Goal: Communication & Community: Answer question/provide support

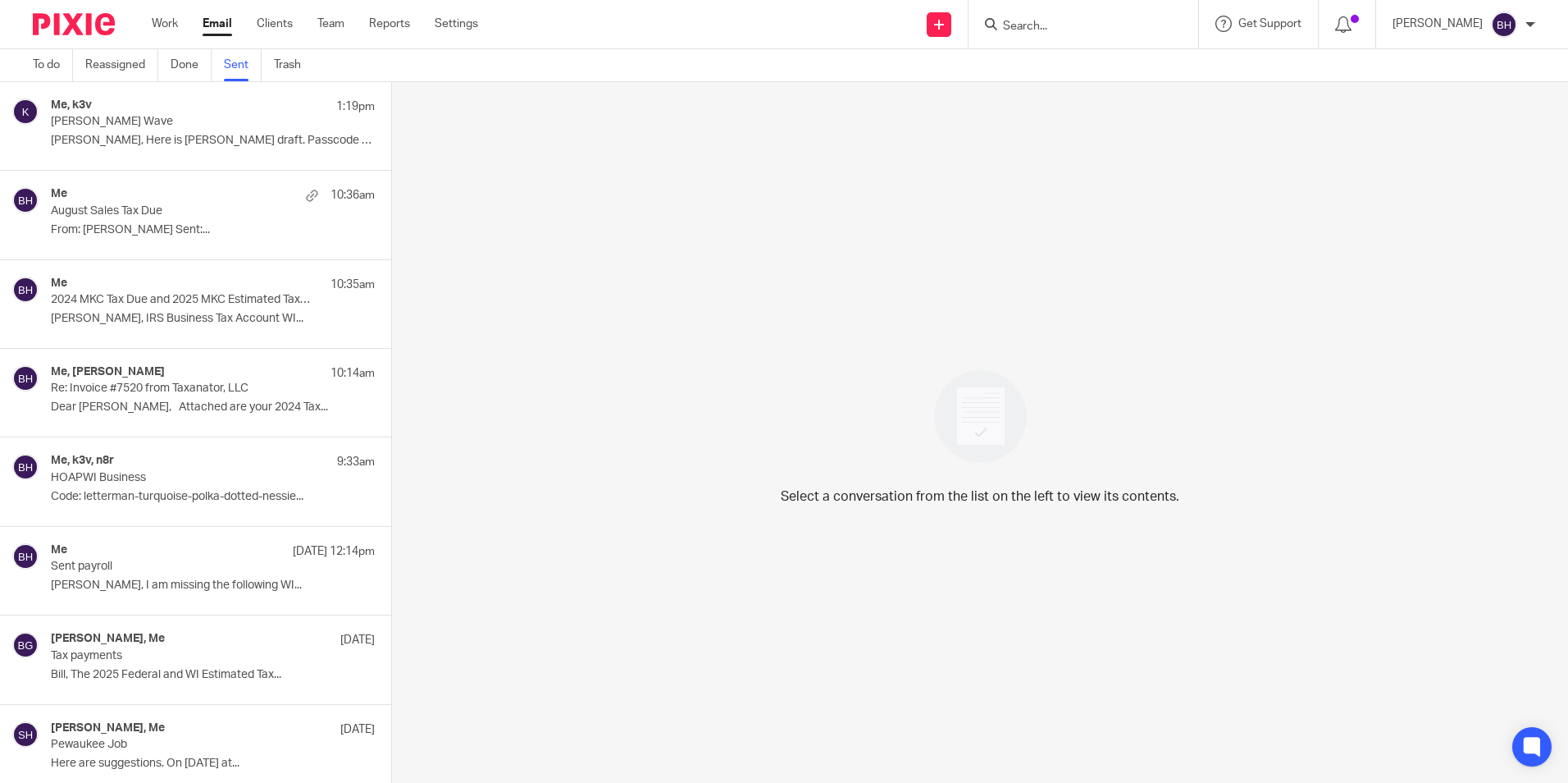
click at [261, 126] on p "[PERSON_NAME] Wave" at bounding box center [181, 122] width 259 height 14
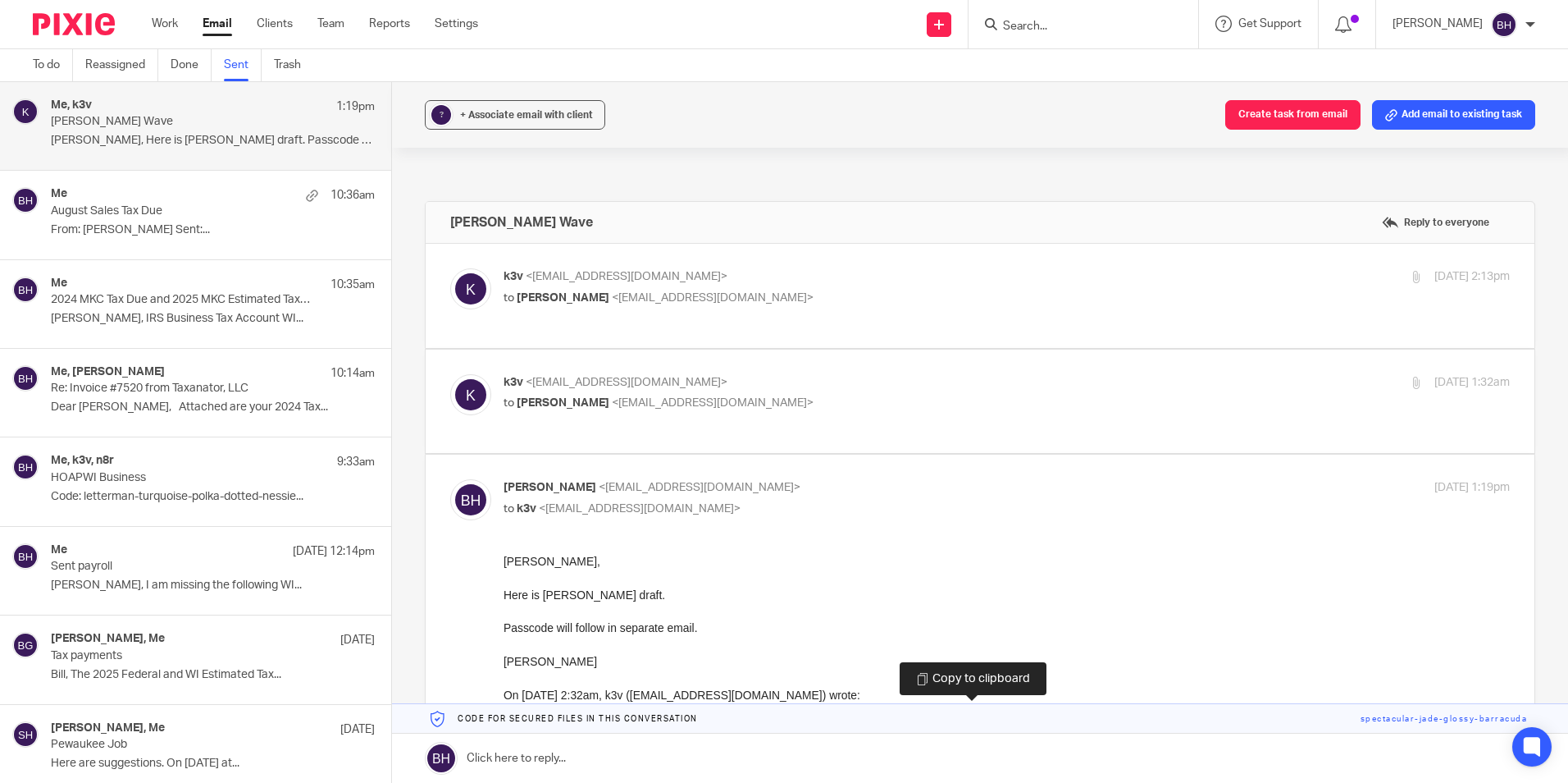
click at [632, 721] on link at bounding box center [980, 718] width 1176 height 30
drag, startPoint x: 632, startPoint y: 721, endPoint x: 632, endPoint y: 749, distance: 28.0
click at [632, 749] on link at bounding box center [980, 758] width 1176 height 50
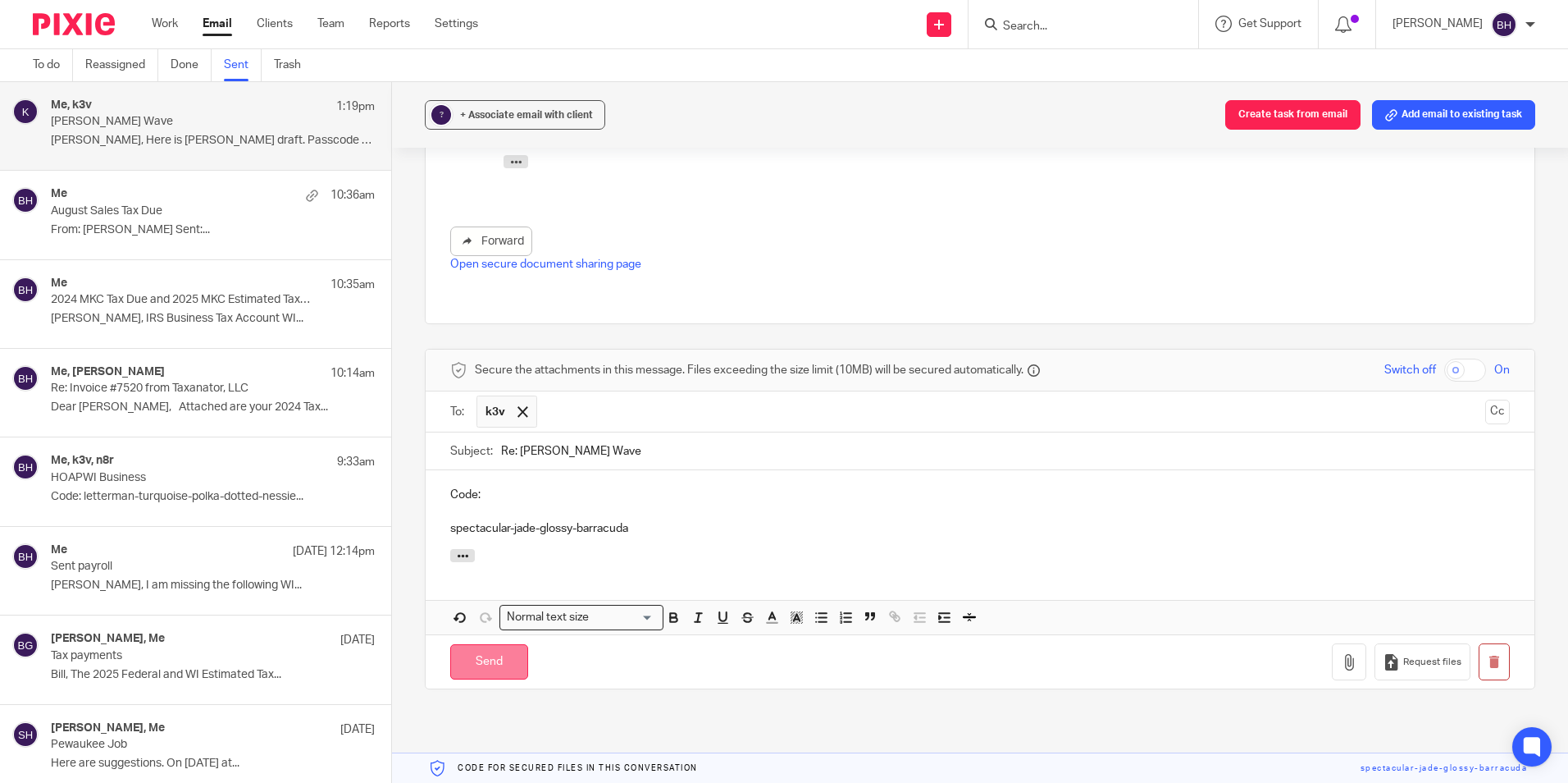
click at [501, 644] on input "Send" at bounding box center [488, 661] width 78 height 35
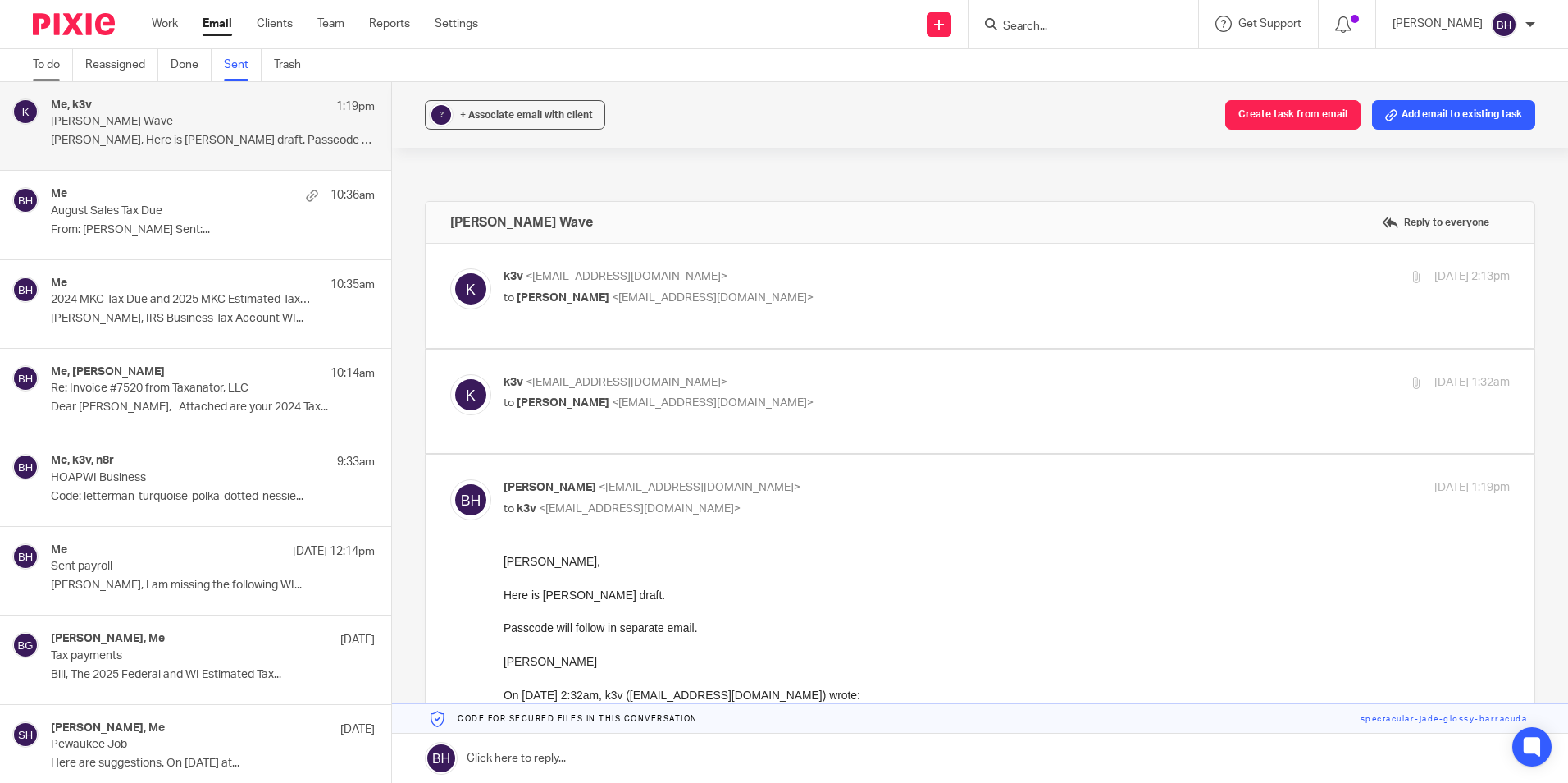
click at [51, 59] on link "To do" at bounding box center [52, 65] width 40 height 32
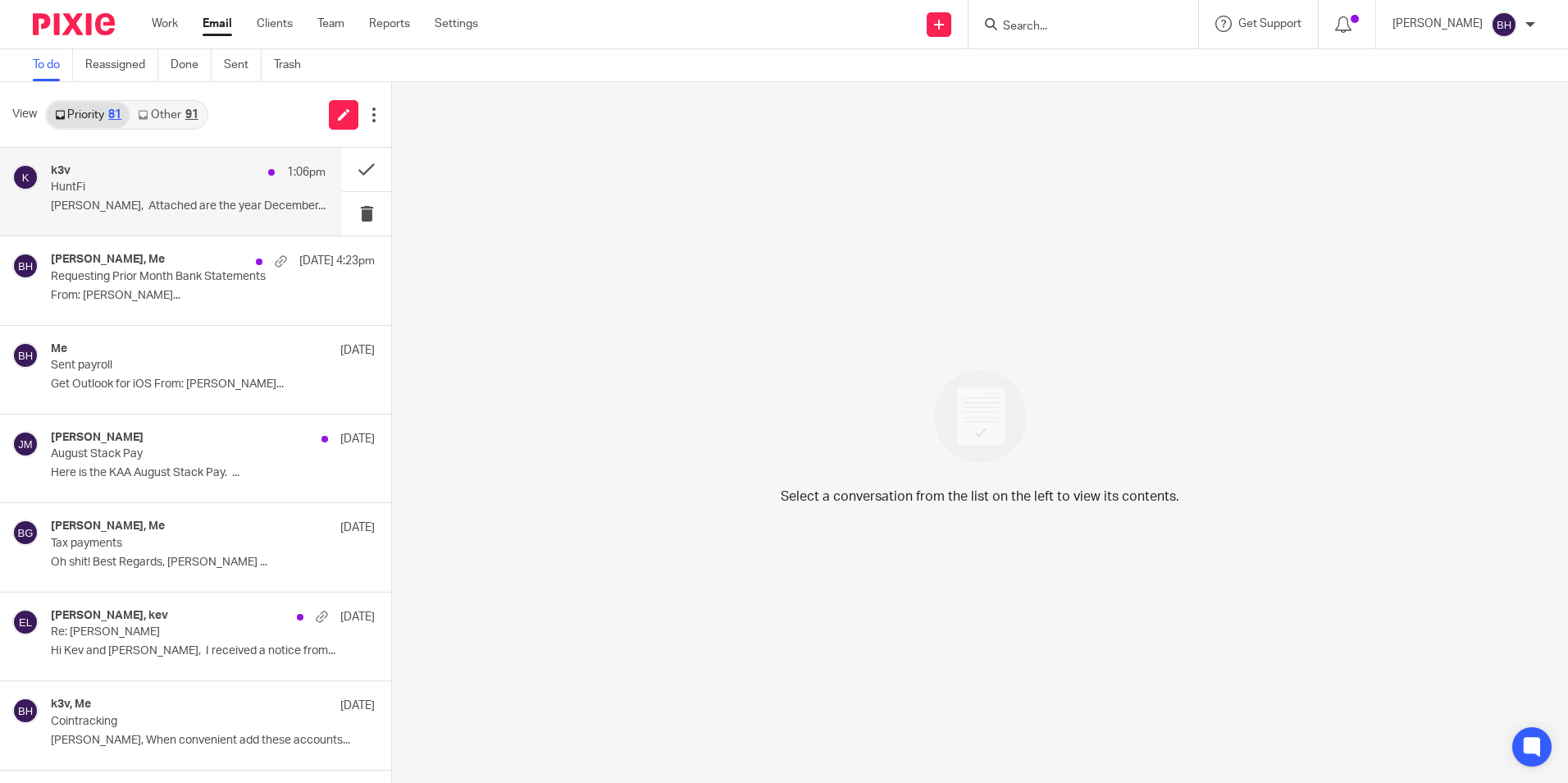
click at [161, 184] on p "HuntFi" at bounding box center [160, 187] width 219 height 14
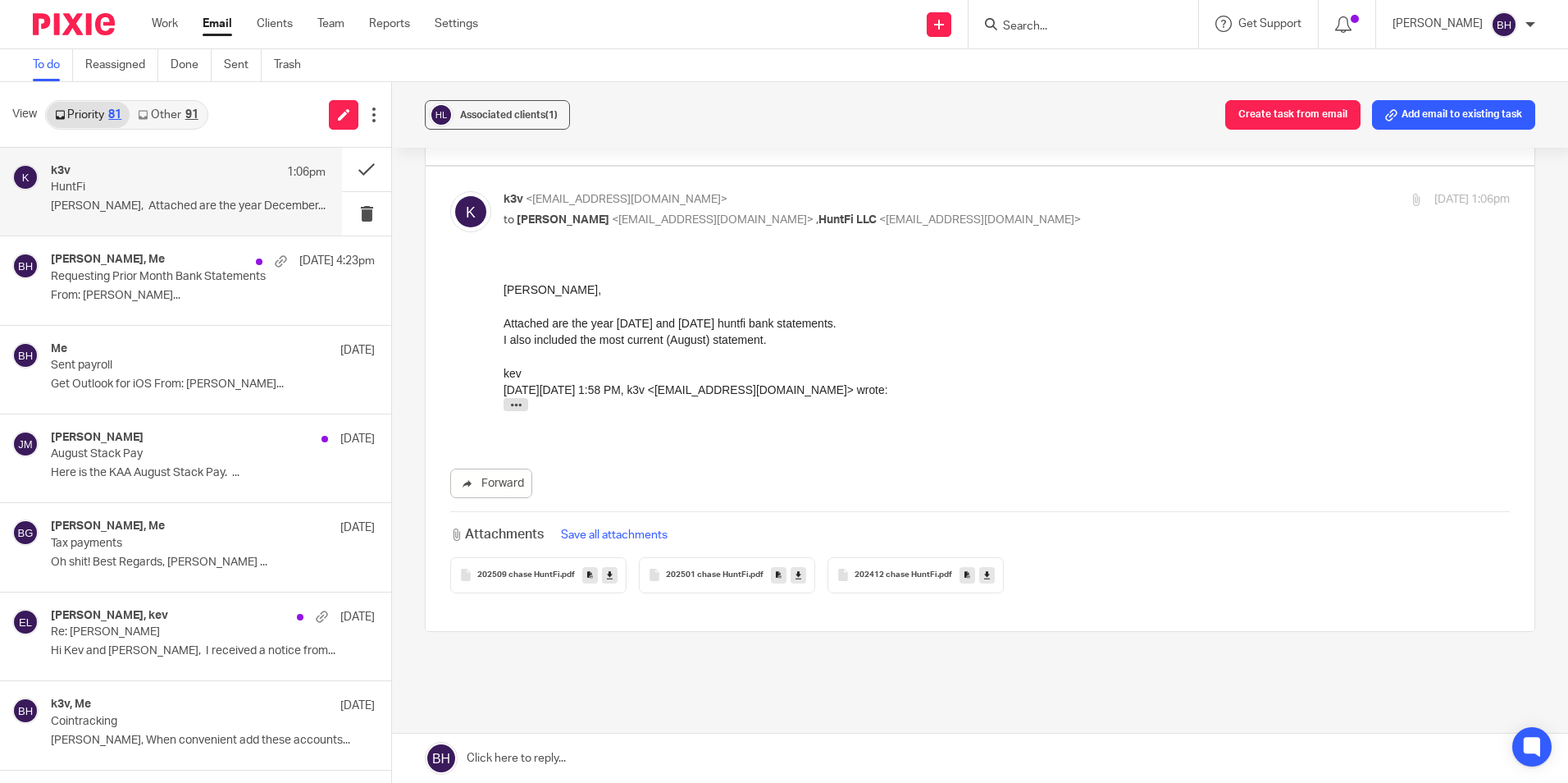
scroll to position [164, 0]
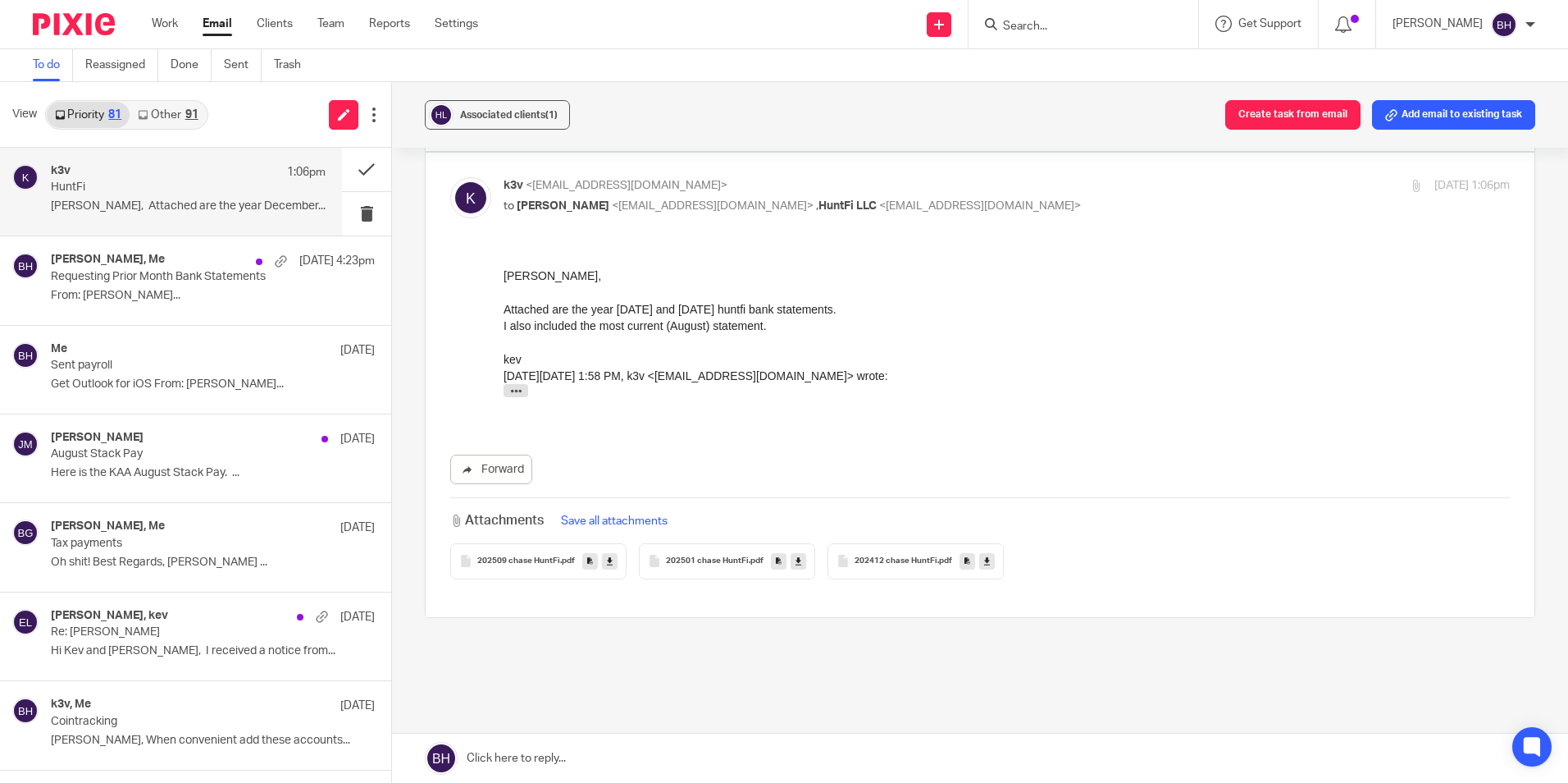
click at [607, 566] on icon at bounding box center [609, 560] width 6 height 12
click at [798, 561] on link at bounding box center [798, 561] width 15 height 16
click at [985, 558] on link at bounding box center [987, 561] width 15 height 16
click at [545, 755] on link at bounding box center [980, 758] width 1176 height 50
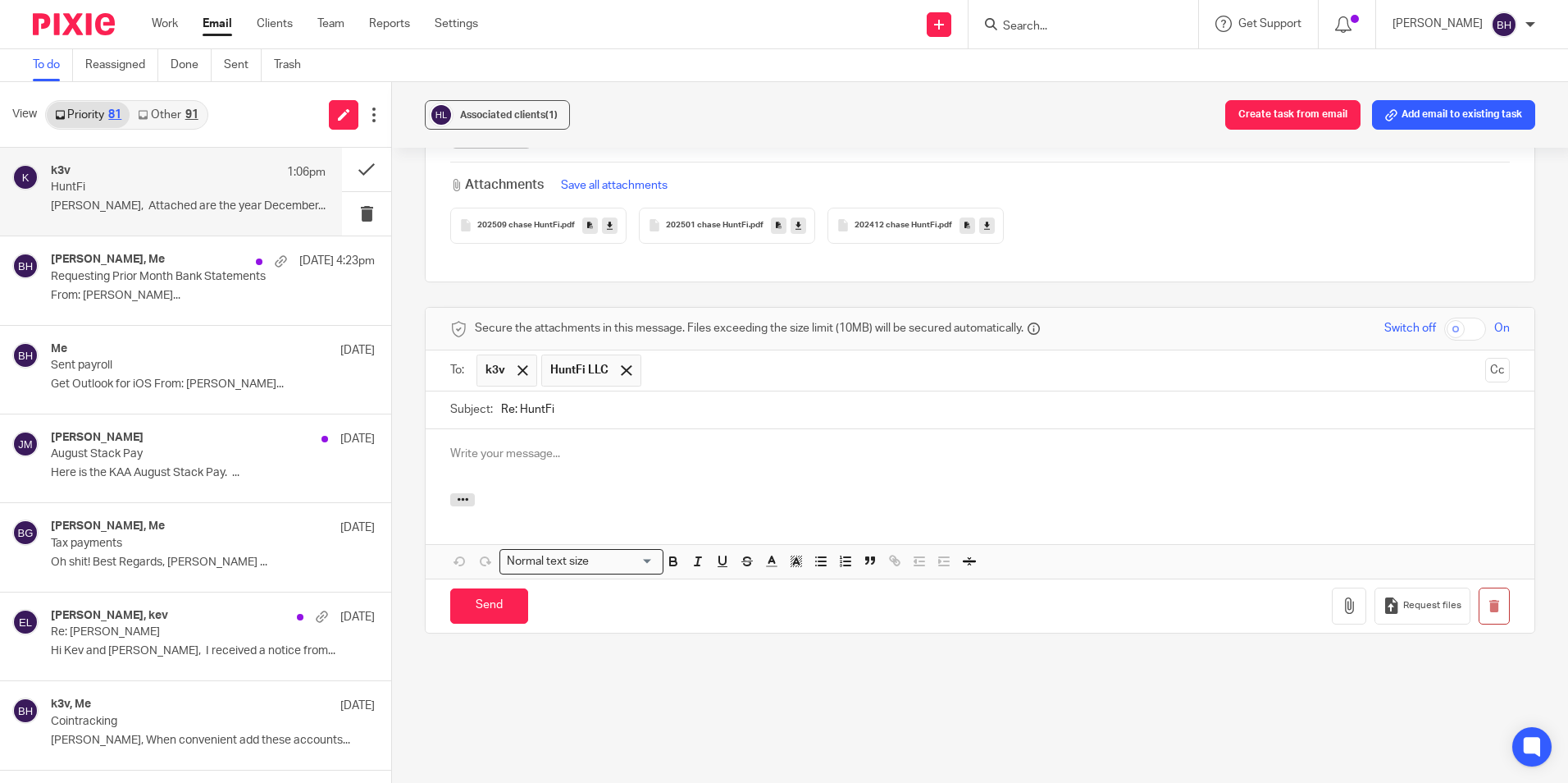
scroll to position [0, 0]
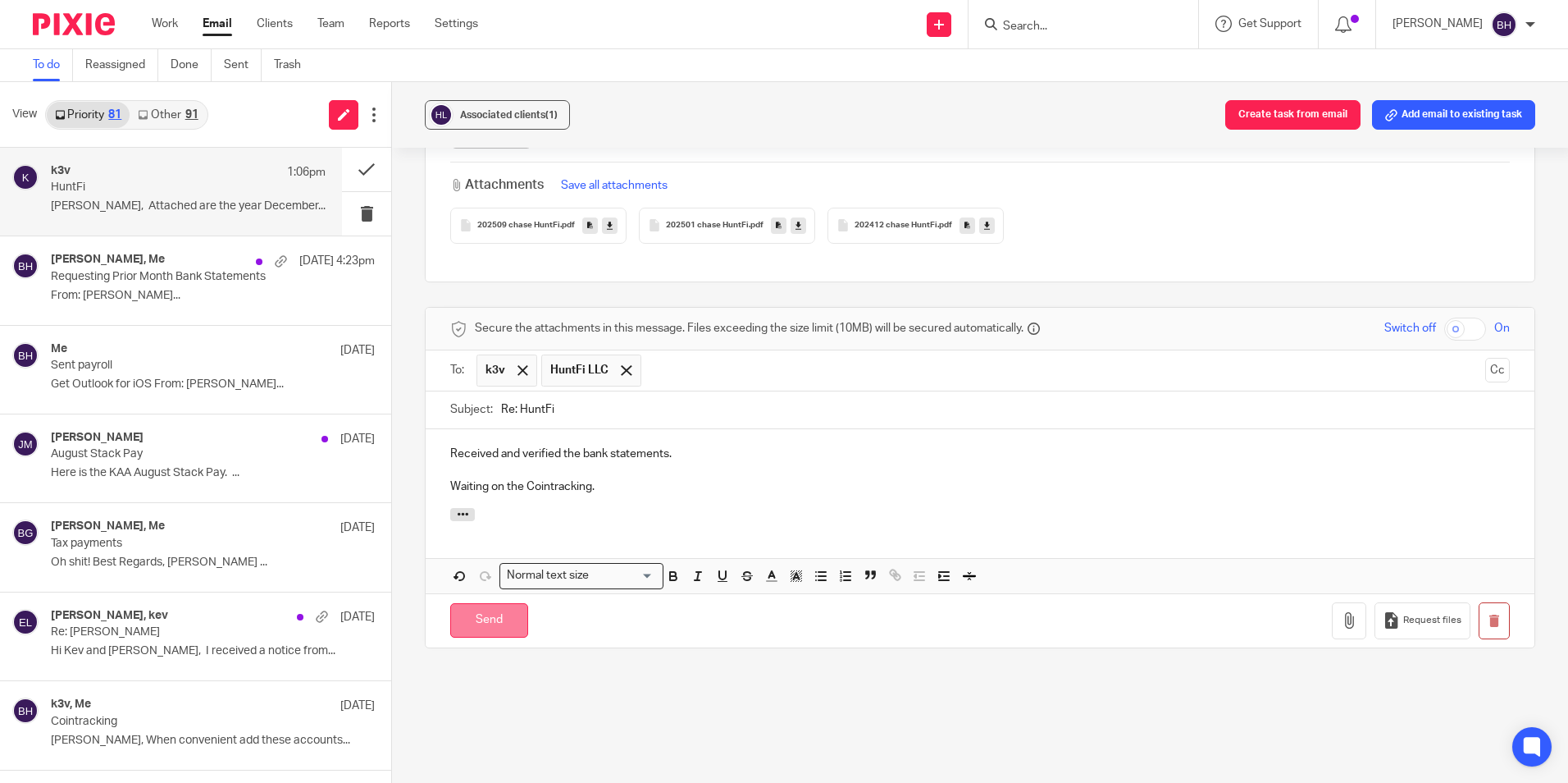
click at [480, 623] on input "Send" at bounding box center [488, 620] width 78 height 35
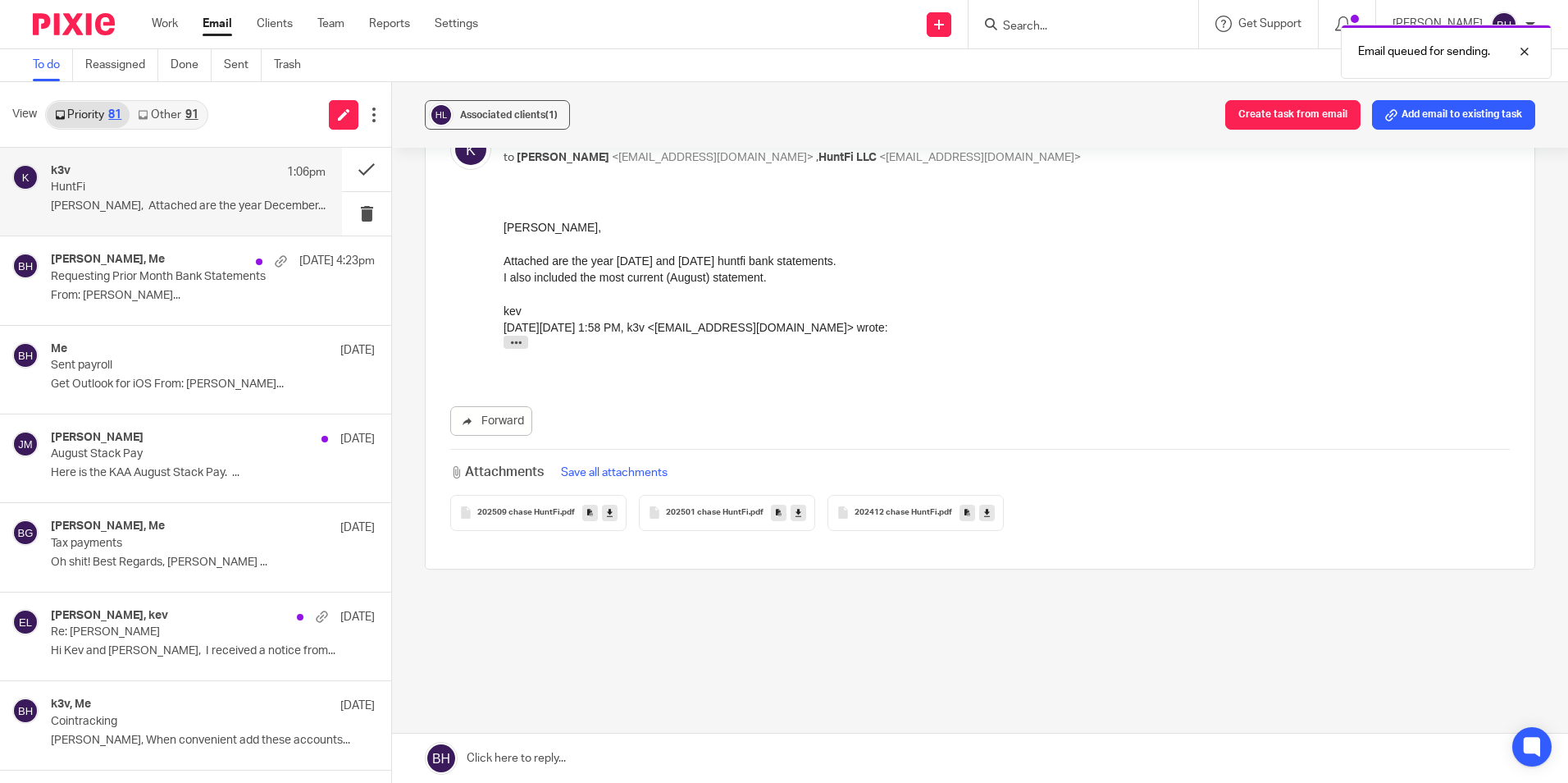
scroll to position [213, 0]
click at [159, 108] on link "Other 91" at bounding box center [167, 114] width 76 height 26
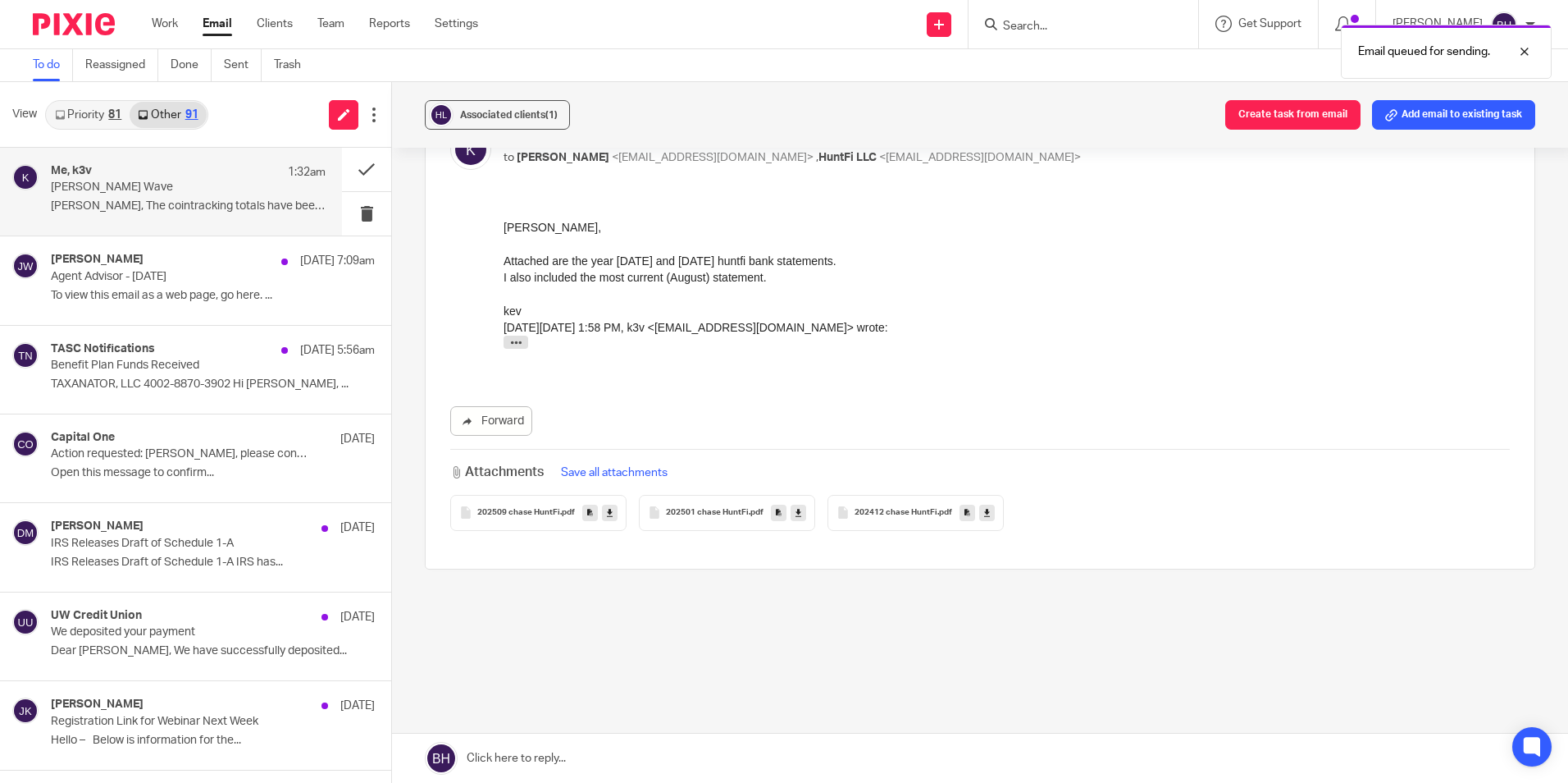
click at [178, 182] on p "[PERSON_NAME] Wave" at bounding box center [160, 187] width 219 height 14
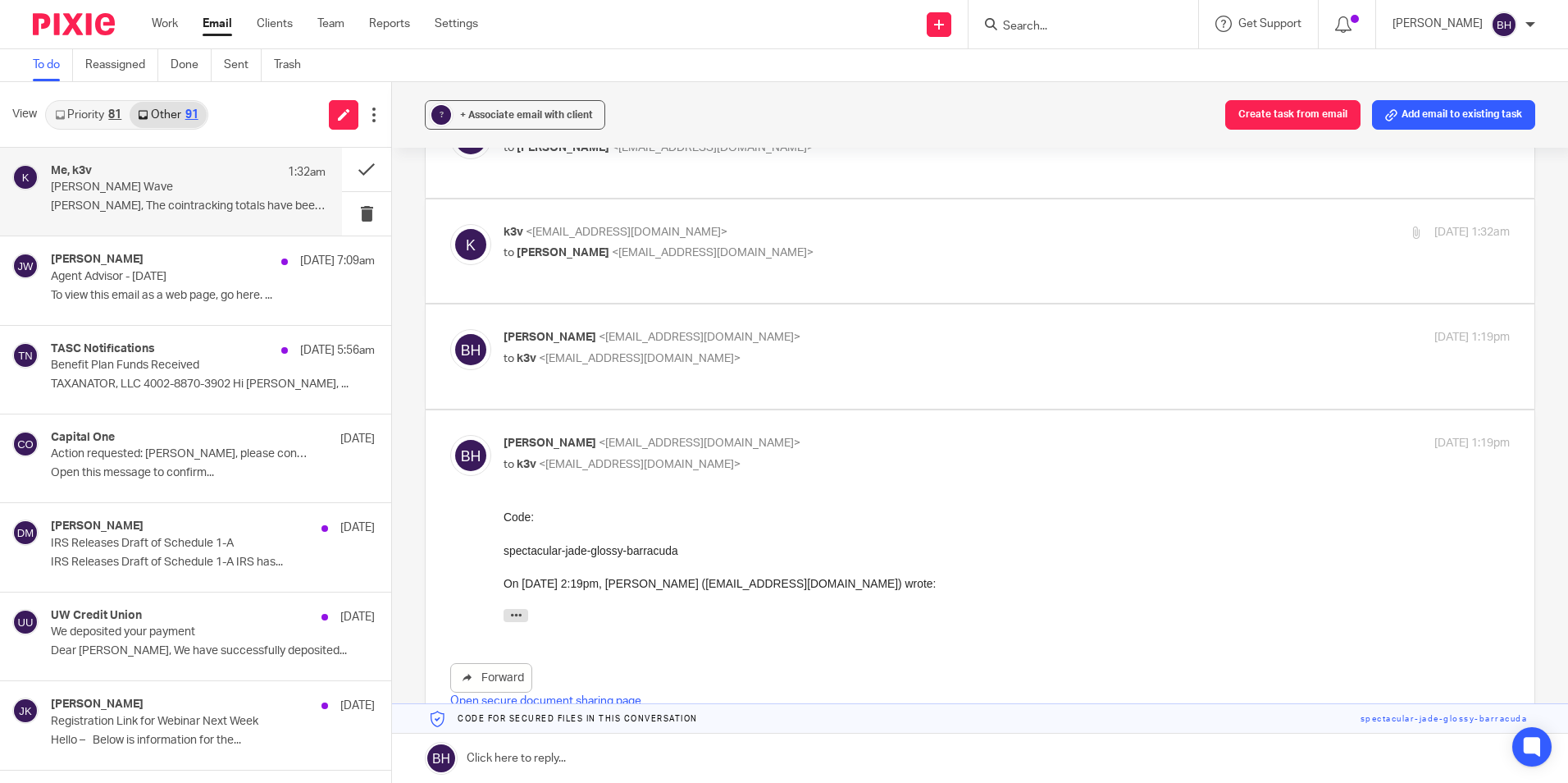
scroll to position [122, 0]
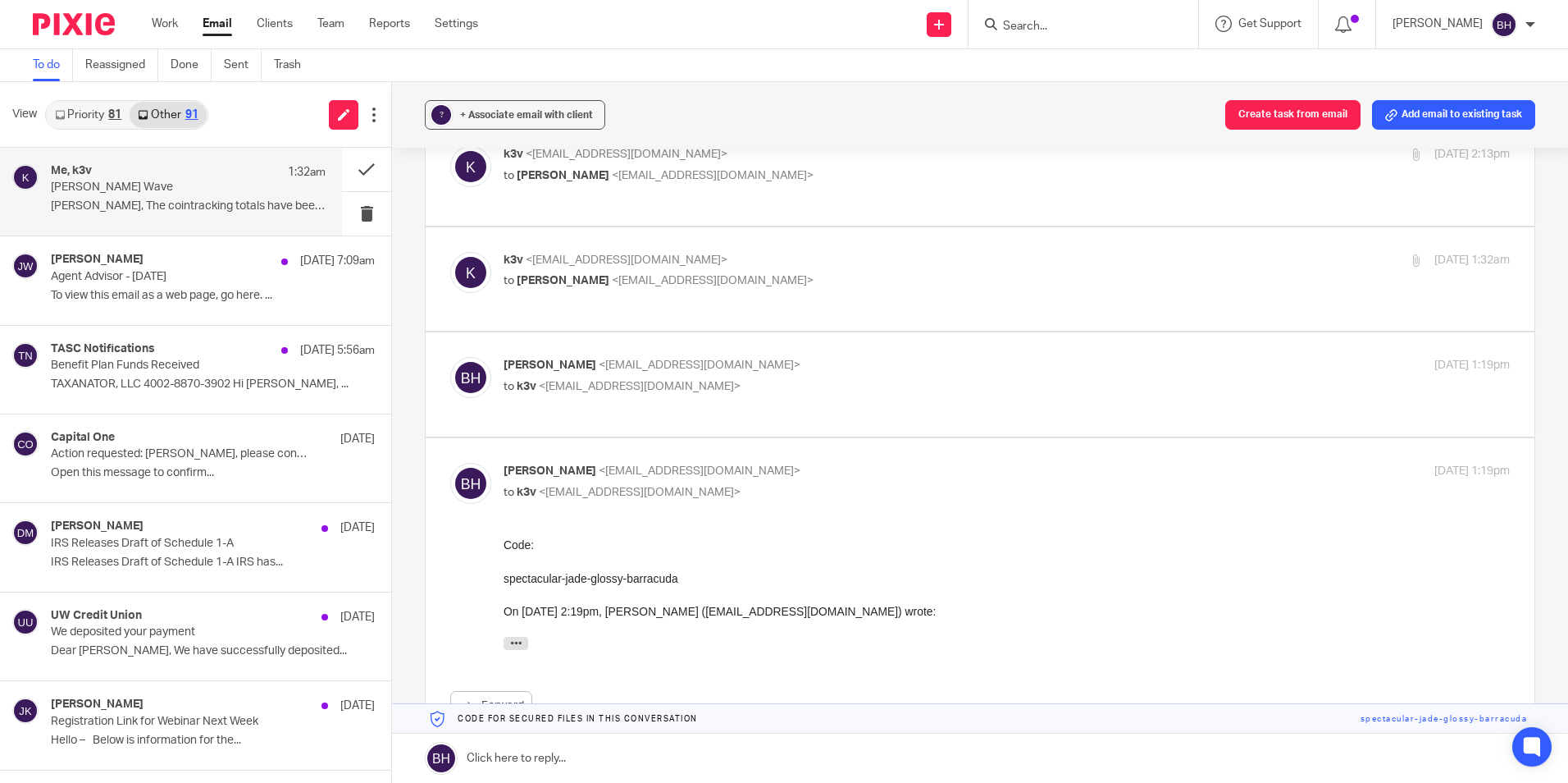
click at [666, 378] on p "to k3v <[EMAIL_ADDRESS][DOMAIN_NAME]>" at bounding box center [839, 387] width 671 height 17
checkbox input "true"
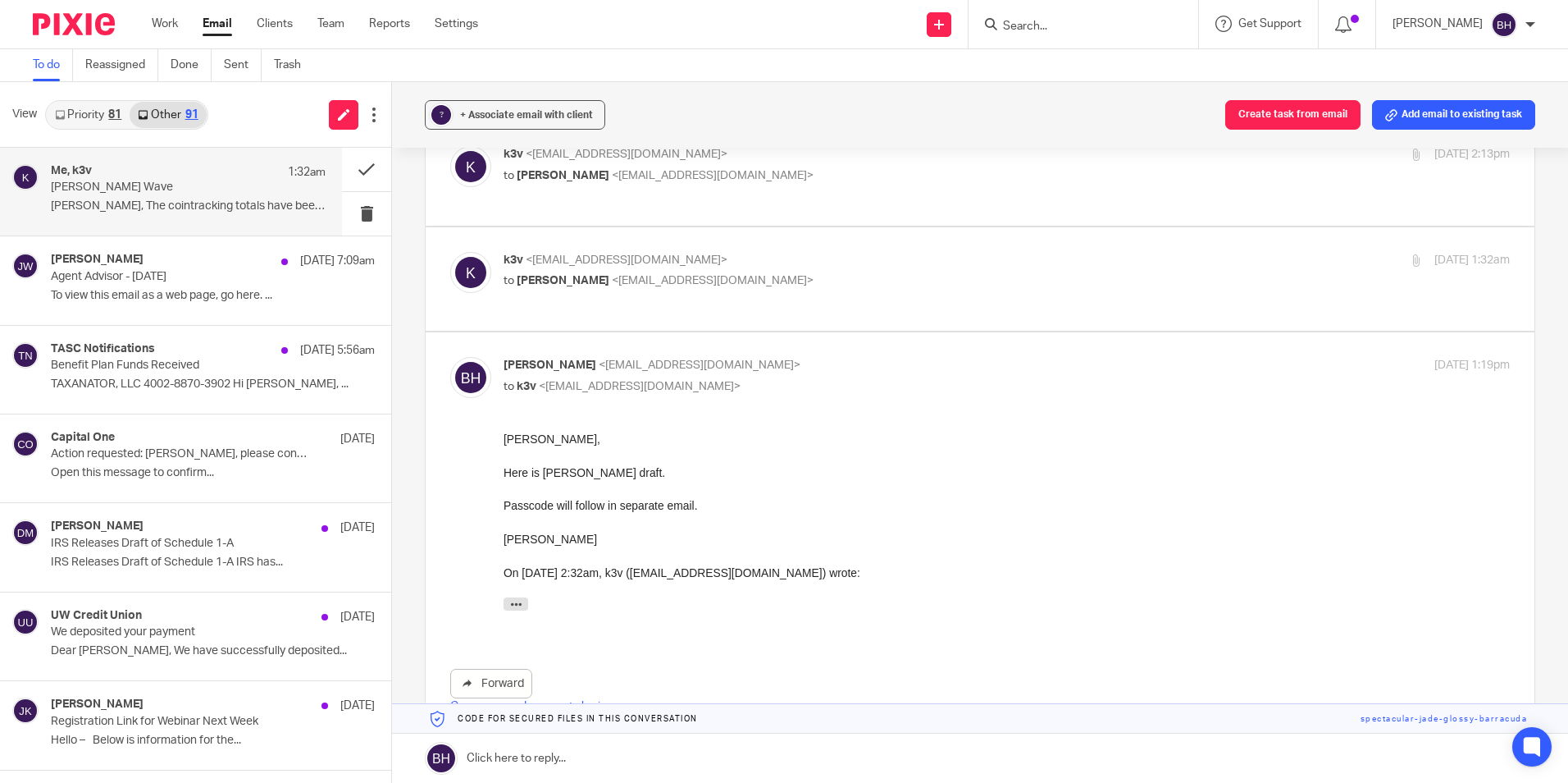
scroll to position [0, 0]
click at [354, 172] on button at bounding box center [367, 169] width 50 height 44
